Goal: Transaction & Acquisition: Subscribe to service/newsletter

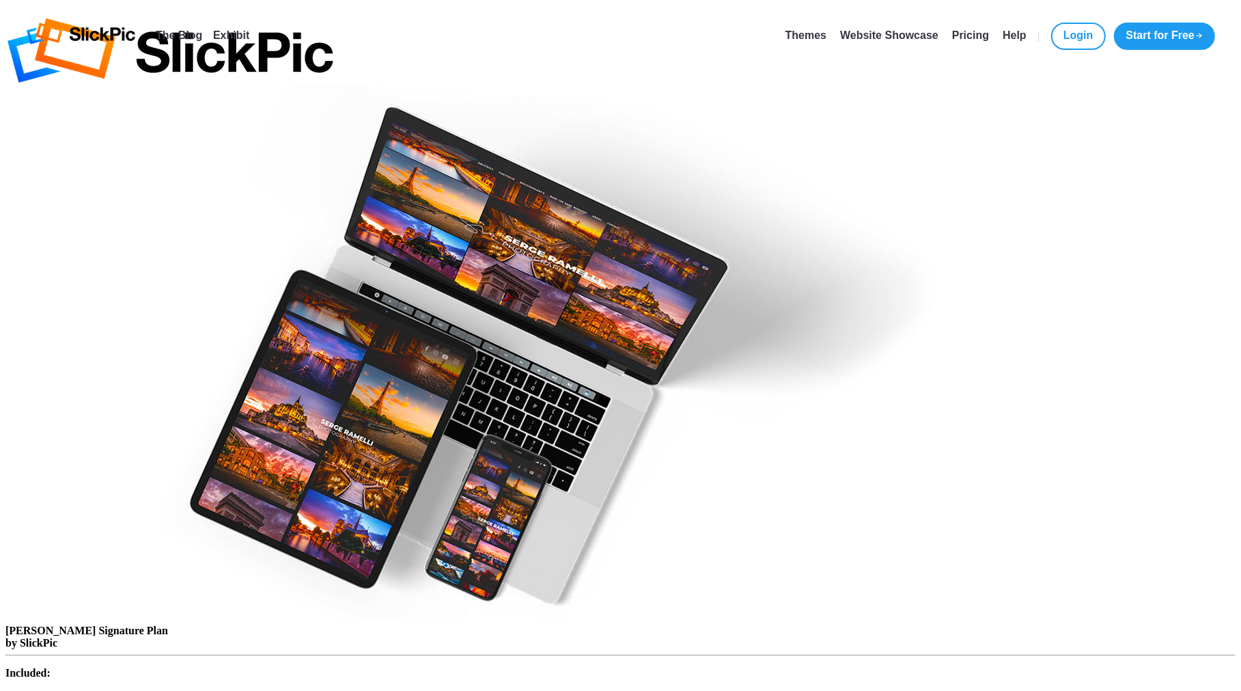
type input "[EMAIL_ADDRESS][DOMAIN_NAME]"
type input "[PERSON_NAME]"
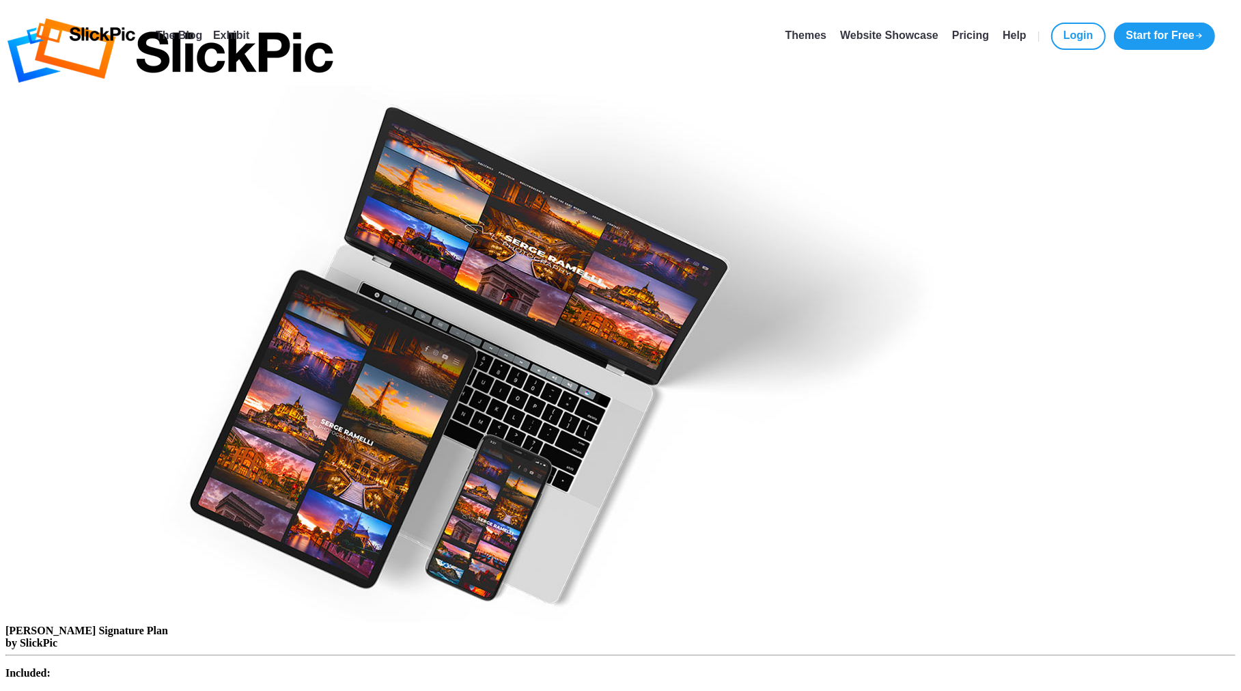
type input "[PERSON_NAME]"
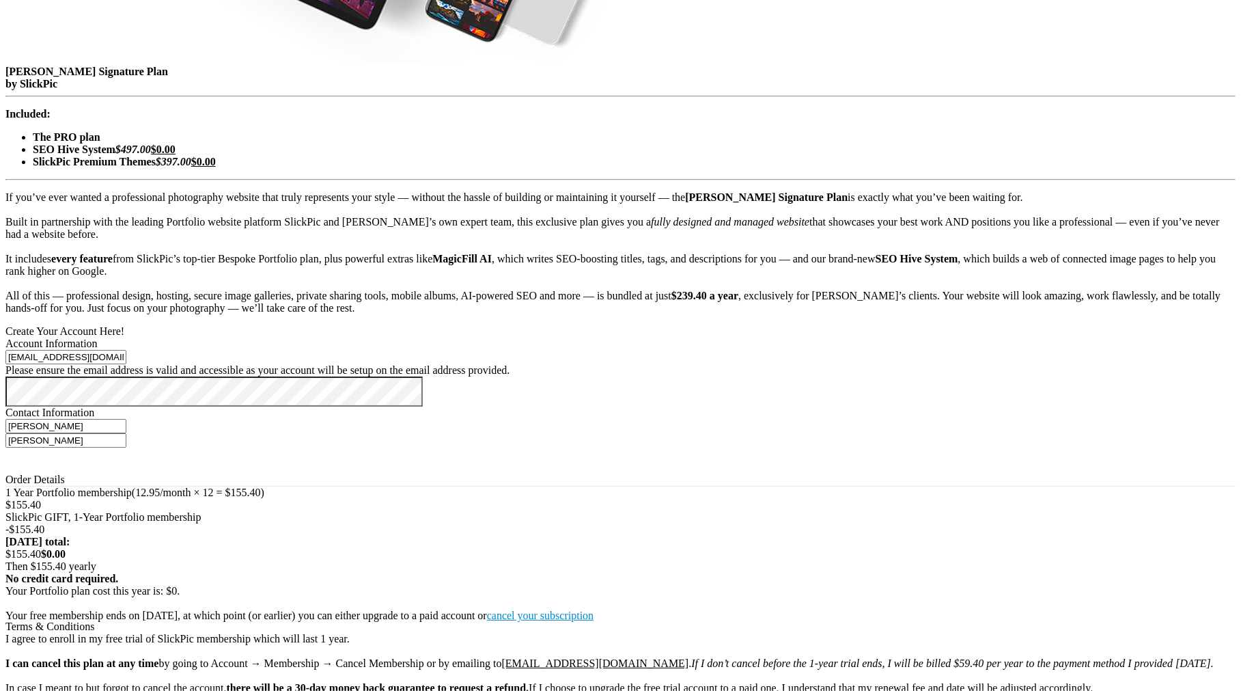
scroll to position [347, 0]
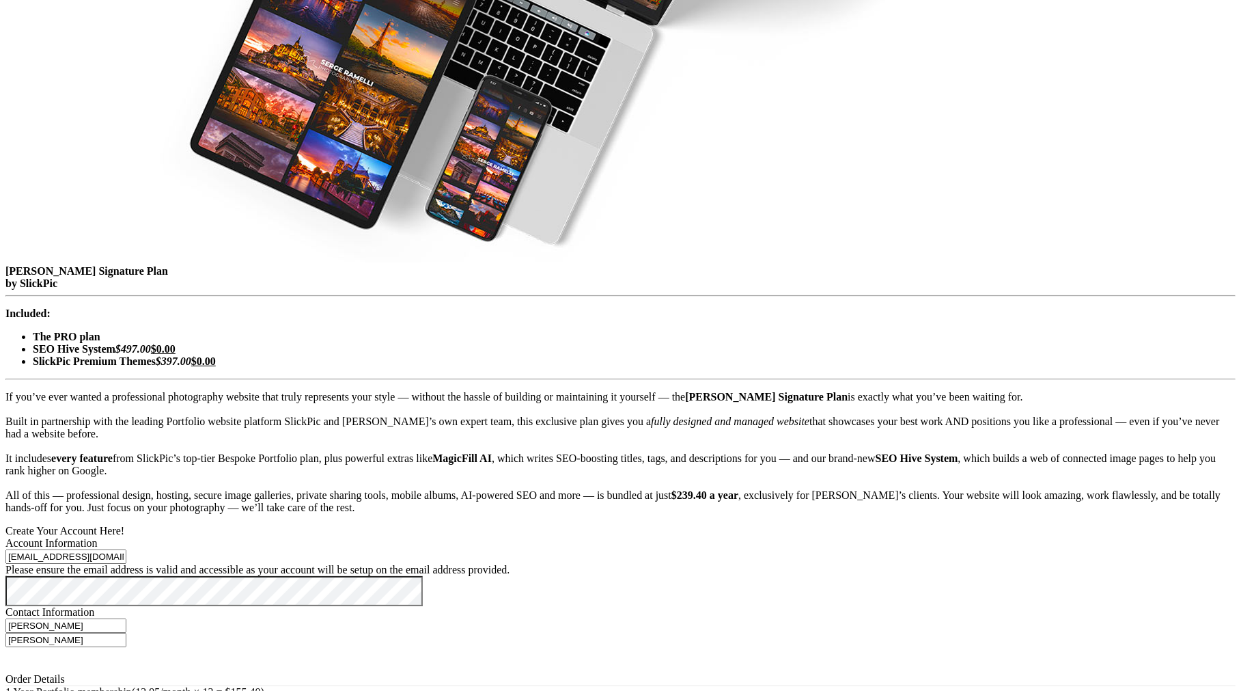
checkbox input "true"
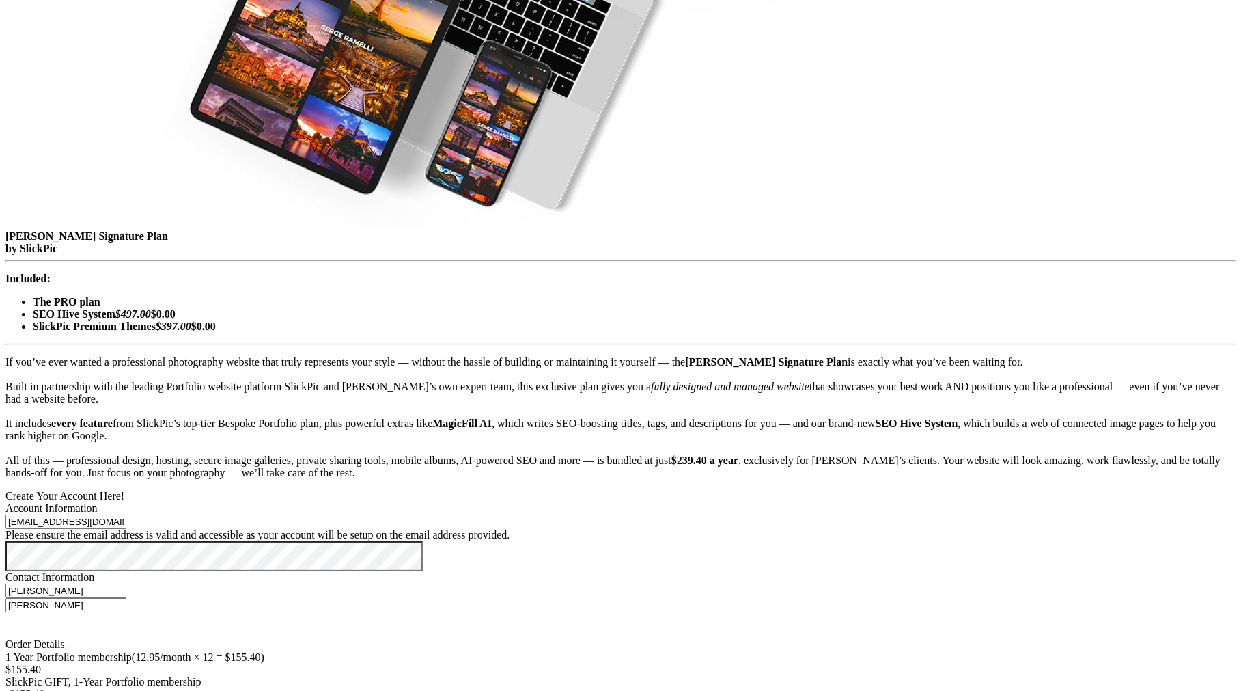
scroll to position [387, 0]
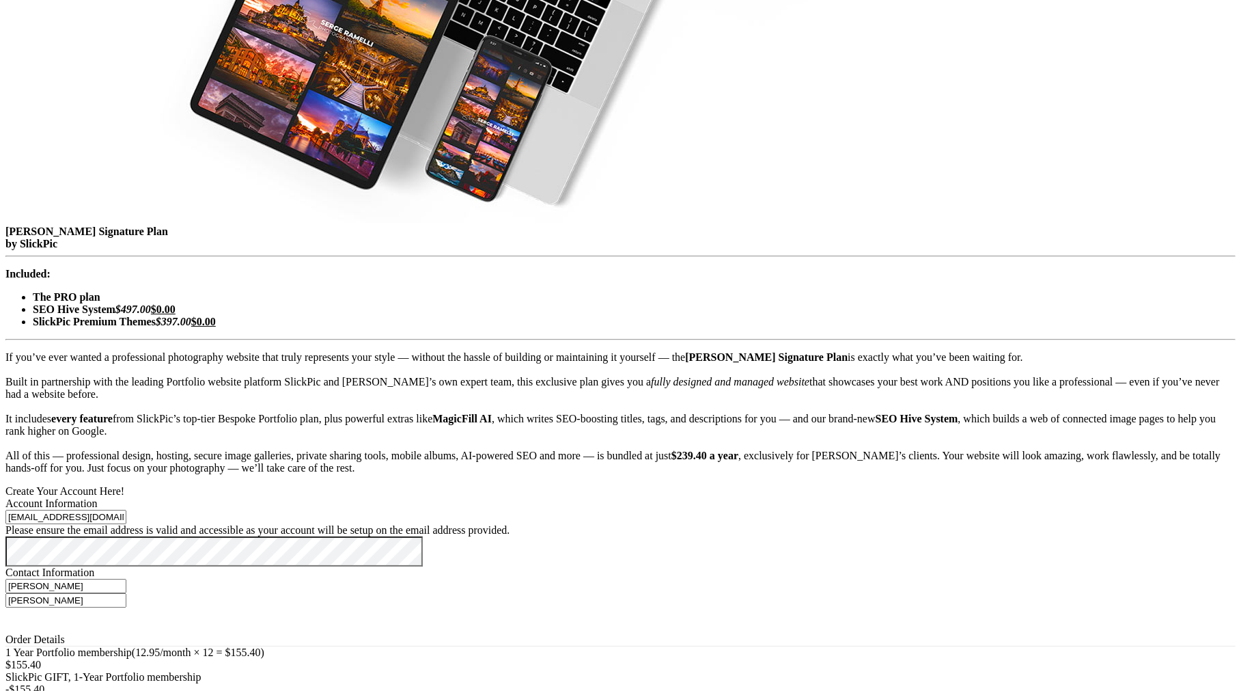
type input "05 / 28"
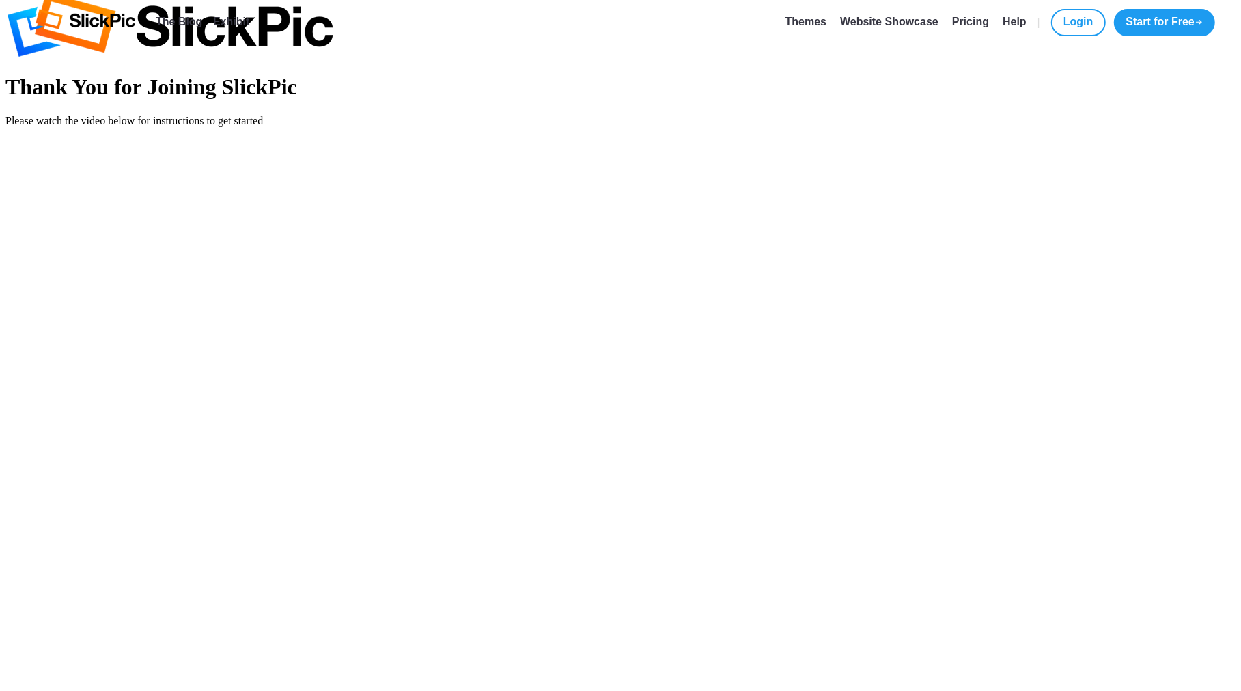
scroll to position [14, 0]
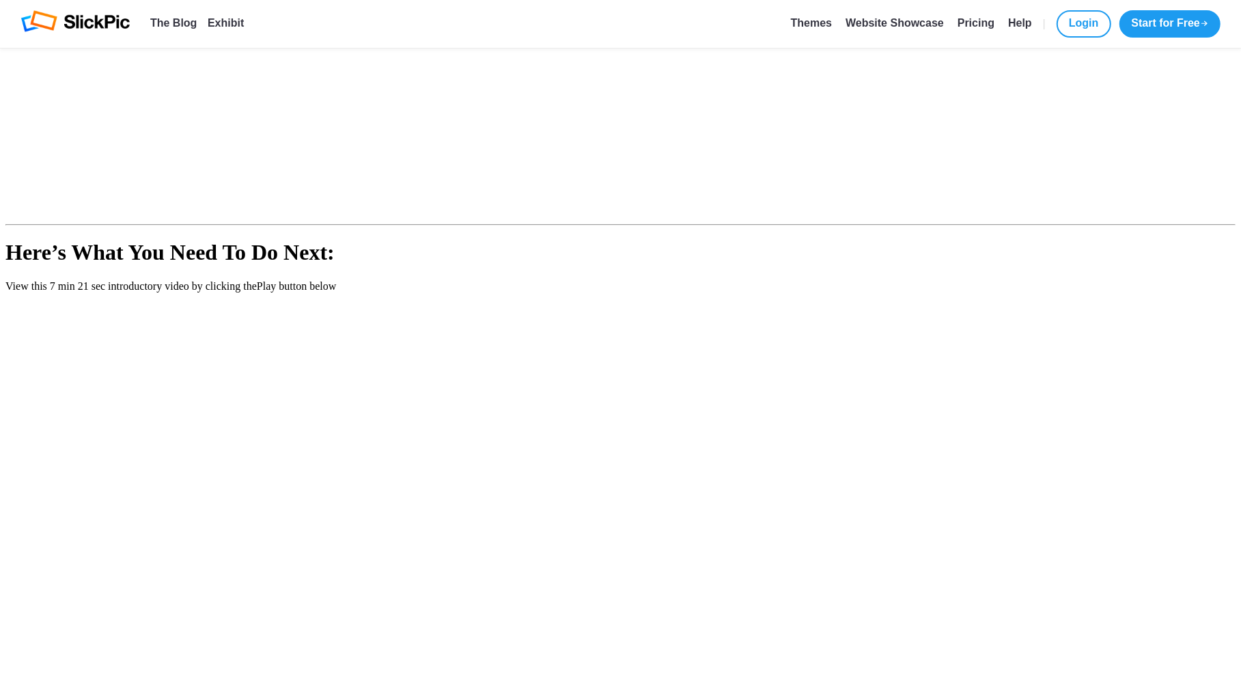
scroll to position [893, 0]
